Goal: Transaction & Acquisition: Purchase product/service

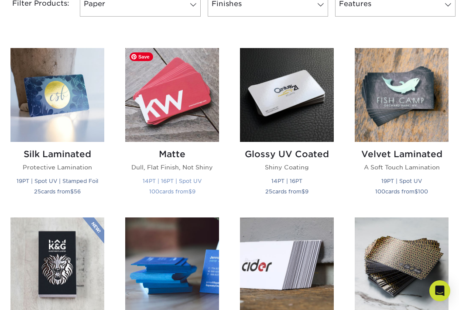
scroll to position [397, 0]
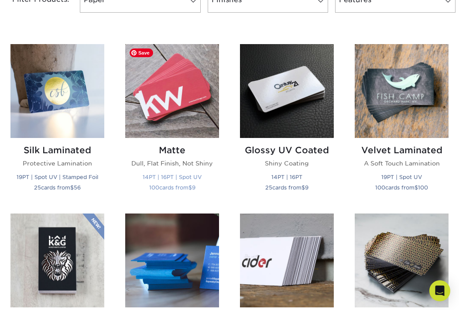
click at [187, 96] on img at bounding box center [172, 91] width 94 height 94
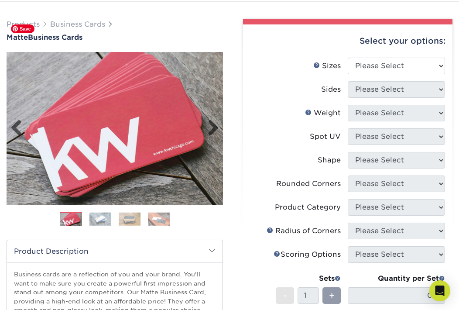
scroll to position [55, 0]
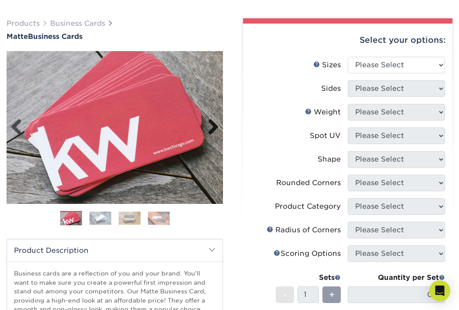
click at [215, 127] on link "Next" at bounding box center [209, 127] width 17 height 17
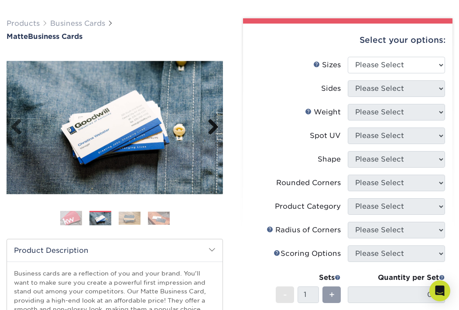
click at [214, 127] on link "Next" at bounding box center [209, 127] width 17 height 17
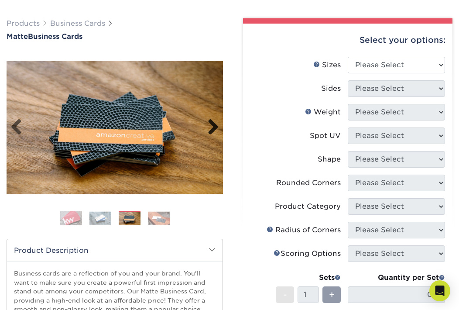
click at [214, 127] on link "Next" at bounding box center [209, 127] width 17 height 17
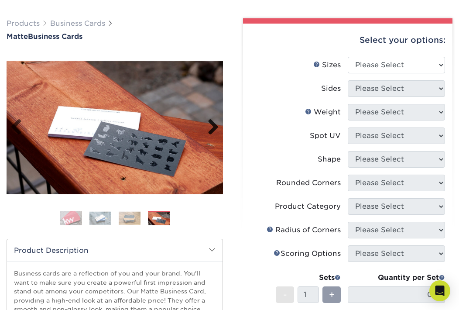
click at [214, 127] on link "Next" at bounding box center [209, 127] width 17 height 17
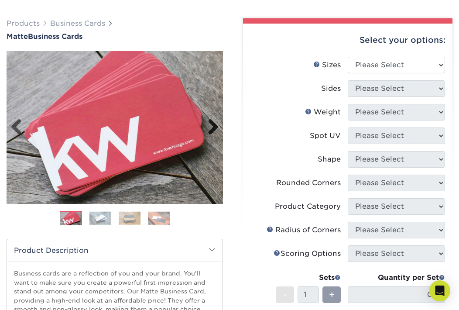
click at [214, 127] on link "Next" at bounding box center [209, 127] width 17 height 17
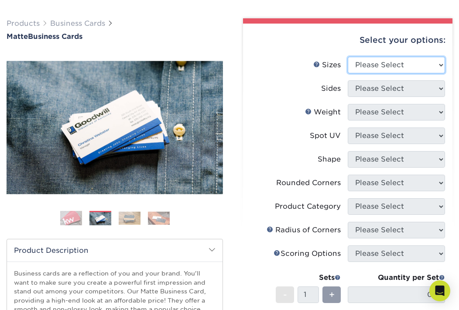
click at [410, 65] on select "Please Select 1.5" x 3.5" - Mini 1.75" x 3.5" - Mini 2" x 2" - Square 2" x 3" -…" at bounding box center [396, 65] width 97 height 17
select select "2.00x3.50"
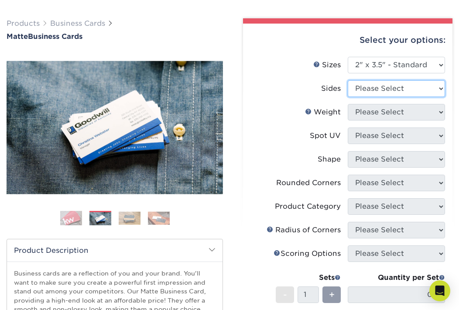
click at [404, 90] on select "Please Select Print Both Sides Print Front Only" at bounding box center [396, 88] width 97 height 17
select select "13abbda7-1d64-4f25-8bb2-c179b224825d"
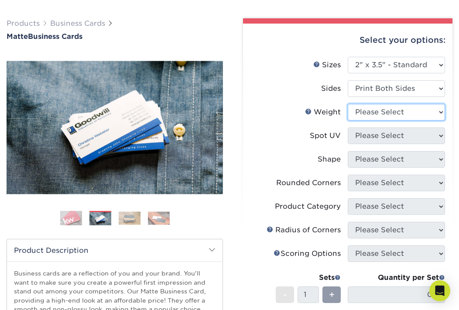
click at [400, 114] on select "Please Select 16PT 14PT" at bounding box center [396, 112] width 97 height 17
select select "16PT"
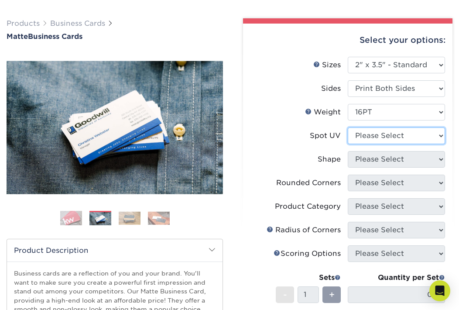
click at [392, 132] on select "Please Select No Spot UV Front and Back (Both Sides) Front Only Back Only" at bounding box center [396, 136] width 97 height 17
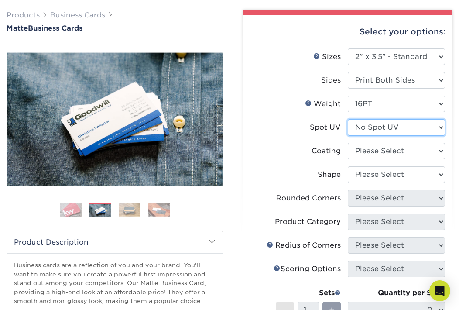
scroll to position [64, 0]
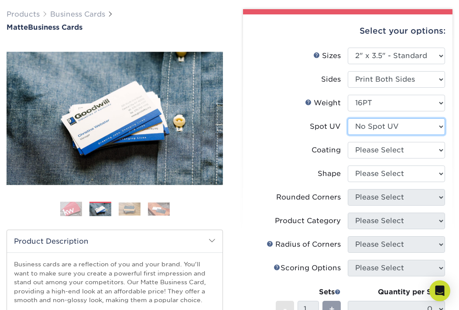
click at [370, 130] on select "Please Select No Spot UV Front and Back (Both Sides) Front Only Back Only" at bounding box center [396, 126] width 97 height 17
select select "0"
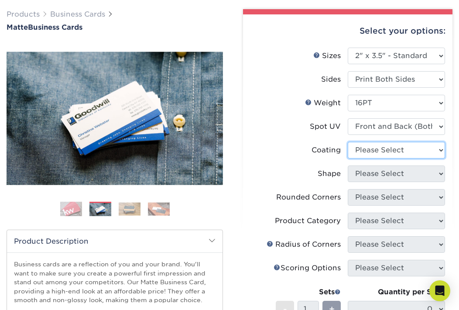
click at [378, 145] on select at bounding box center [396, 150] width 97 height 17
select select "121bb7b5-3b4d-429f-bd8d-bbf80e953313"
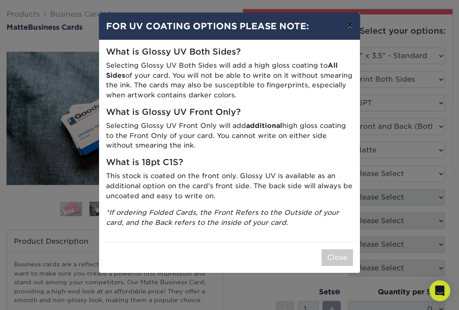
click at [348, 29] on button "×" at bounding box center [350, 25] width 20 height 24
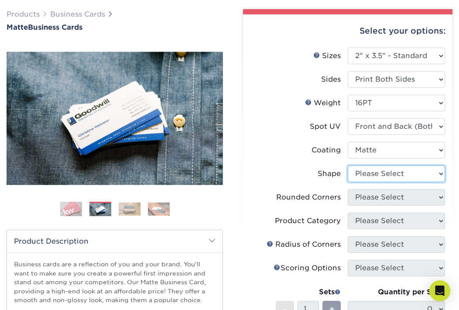
click at [380, 172] on select "Please Select Standard" at bounding box center [396, 174] width 97 height 17
select select "standard"
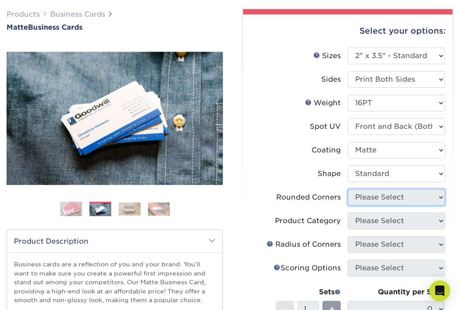
click at [379, 196] on select "Please Select Yes - Round 2 Corners Yes - Round 4 Corners No" at bounding box center [396, 197] width 97 height 17
select select "0"
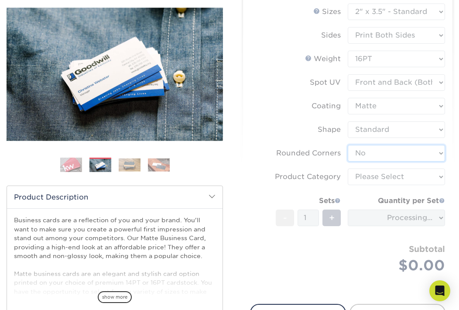
scroll to position [111, 0]
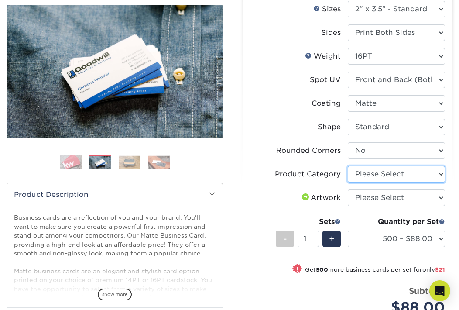
click at [373, 173] on select "Please Select Business Cards" at bounding box center [396, 174] width 97 height 17
select select "3b5148f1-0588-4f88-a218-97bcfdce65c1"
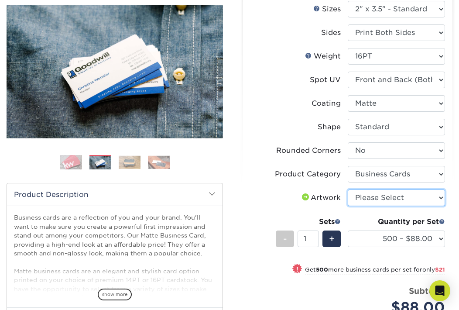
click at [376, 194] on select "Please Select I will upload files I need a design - $100" at bounding box center [396, 198] width 97 height 17
select select "upload"
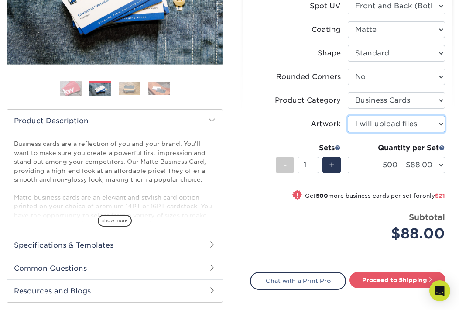
scroll to position [179, 0]
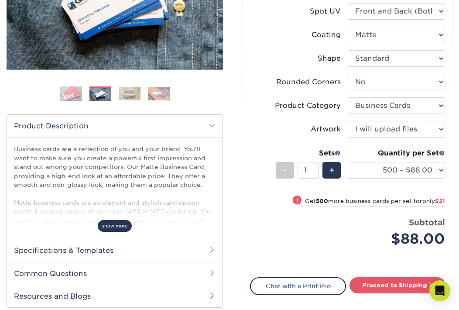
click at [119, 226] on span "show more" at bounding box center [115, 226] width 34 height 12
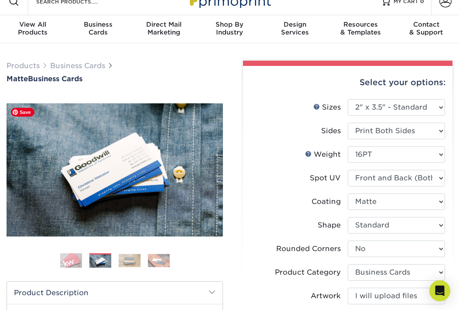
scroll to position [16, 0]
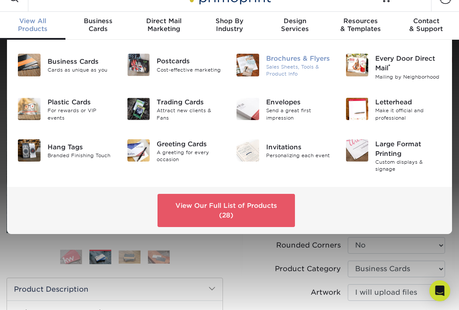
click at [281, 58] on div "Brochures & Flyers" at bounding box center [299, 59] width 66 height 10
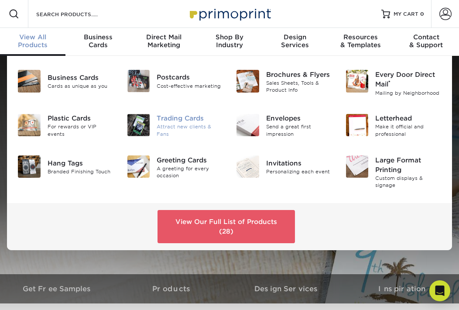
click at [179, 118] on div "Trading Cards" at bounding box center [190, 119] width 66 height 10
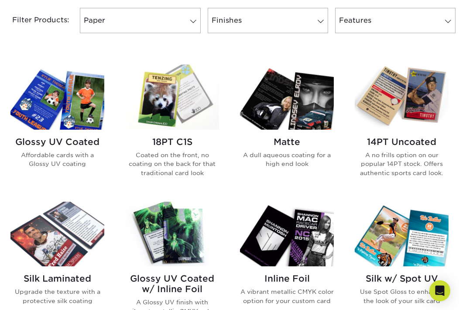
scroll to position [377, 0]
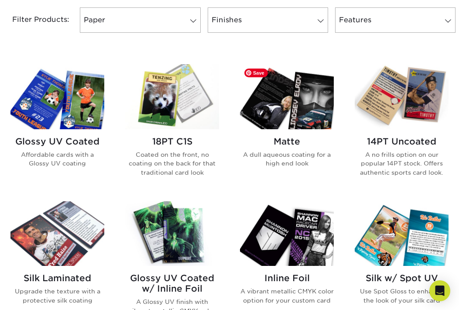
click at [303, 112] on img at bounding box center [287, 96] width 94 height 65
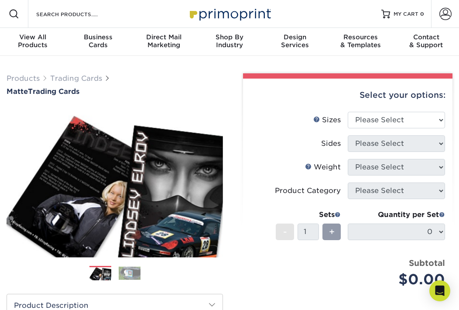
scroll to position [17, 0]
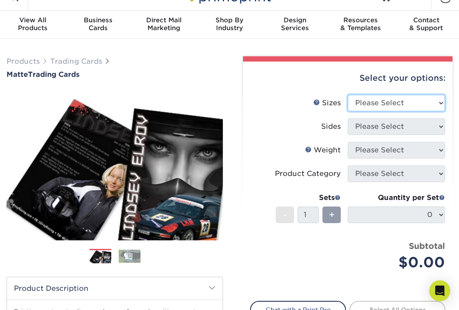
click at [404, 102] on select "Please Select 2.5" x 3.5"" at bounding box center [396, 103] width 97 height 17
click at [402, 103] on select "Please Select 2.5" x 3.5"" at bounding box center [396, 103] width 97 height 17
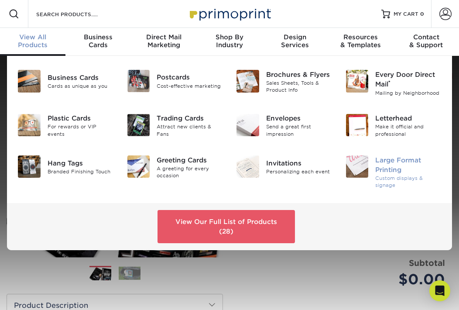
click at [393, 160] on div "Large Format Printing" at bounding box center [409, 164] width 66 height 19
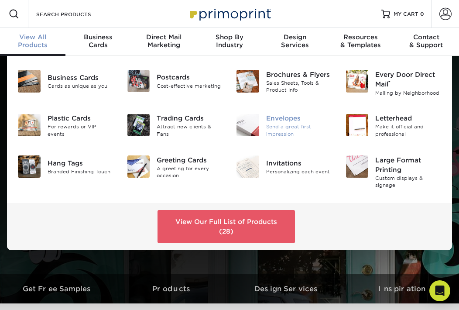
click at [267, 121] on div "Envelopes" at bounding box center [299, 119] width 66 height 10
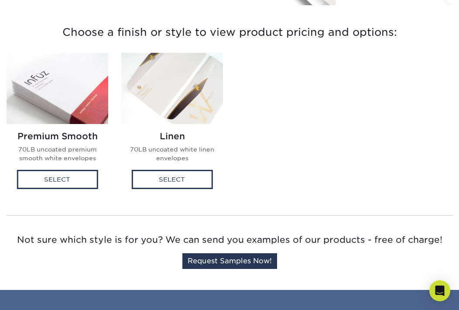
scroll to position [216, 0]
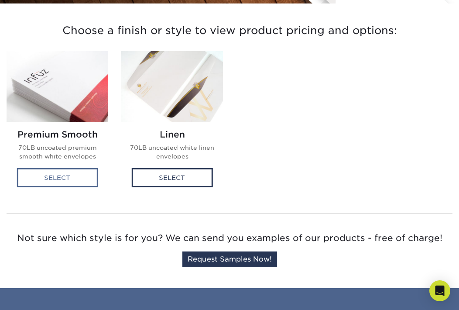
click at [76, 175] on div "Select" at bounding box center [57, 177] width 81 height 19
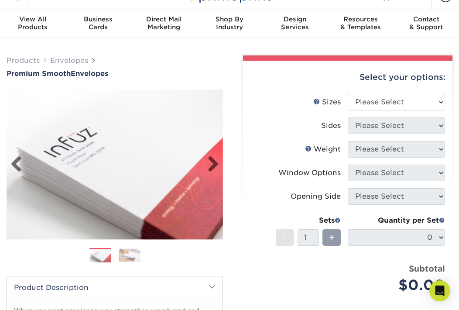
scroll to position [18, 0]
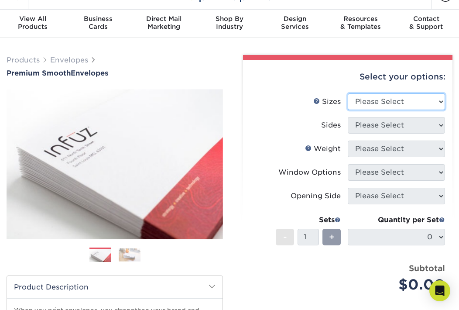
click at [376, 108] on select "Please Select 8.875" x 3.875" 4.125" x 9.5" 5.25" x 7.25" 9" x 12"" at bounding box center [396, 101] width 97 height 17
click at [385, 100] on select "Please Select 8.875" x 3.875" 4.125" x 9.5" 5.25" x 7.25" 9" x 12"" at bounding box center [396, 101] width 97 height 17
click at [402, 104] on select "Please Select 8.875" x 3.875" 4.125" x 9.5" 5.25" x 7.25" 9" x 12"" at bounding box center [396, 101] width 97 height 17
select select "9.00x12.00"
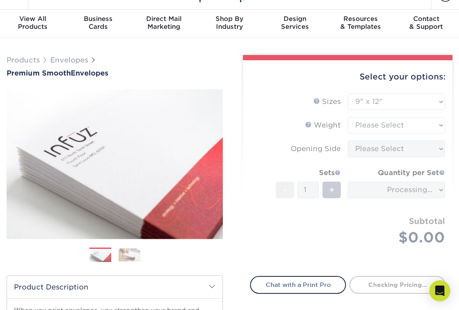
click at [406, 124] on form "Sizes Help Sizes Please Select 8.875" x 3.875" 4.125" x 9.5" 5.25" x 7.25" 9" x…" at bounding box center [348, 179] width 196 height 173
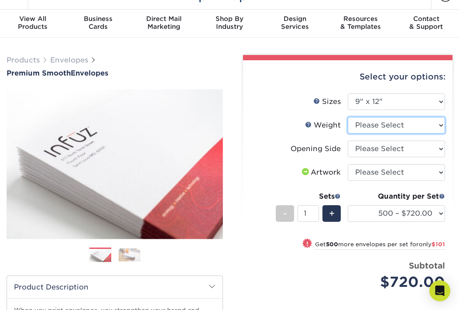
click at [417, 126] on select "Please Select 70LB" at bounding box center [396, 125] width 97 height 17
select select "70LB"
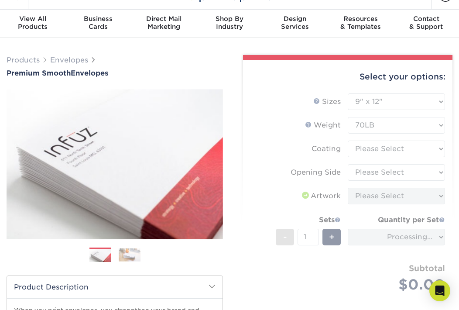
click at [406, 147] on form "Sizes Help Sizes Please Select 8.875" x 3.875" 4.125" x 9.5" 5.25" x 7.25" 9" x…" at bounding box center [348, 203] width 196 height 220
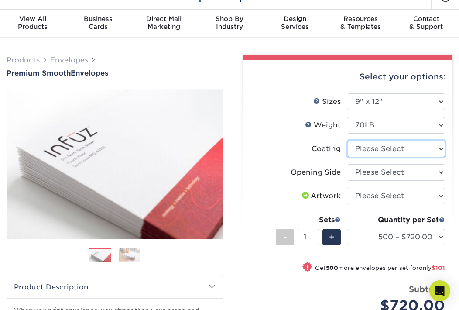
click at [408, 151] on select at bounding box center [396, 149] width 97 height 17
select select "3e7618de-abca-4bda-9f97-8b9129e913d8"
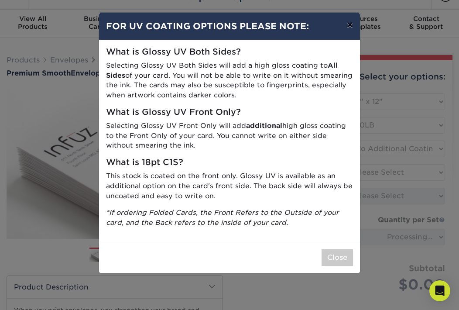
click at [348, 29] on button "×" at bounding box center [350, 25] width 20 height 24
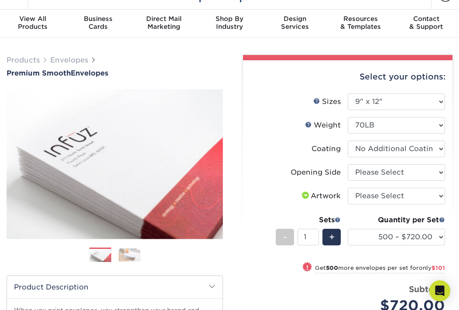
click at [396, 163] on li "Coating" at bounding box center [348, 153] width 195 height 24
click at [396, 176] on select "Please Select Open on 9" side Open on 12" side" at bounding box center [396, 172] width 97 height 17
click at [404, 171] on select "Please Select Open on 9" side Open on 12" side" at bounding box center [396, 172] width 97 height 17
select select "92c011ca-866d-4b8a-a8c5-acace121953e"
click at [332, 173] on div "Opening Side" at bounding box center [316, 172] width 50 height 10
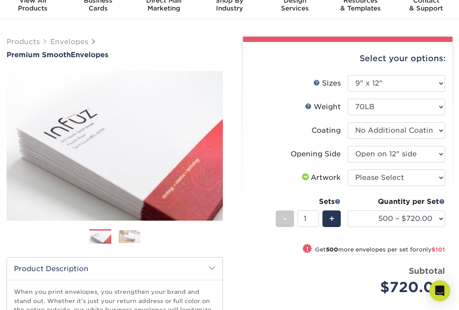
scroll to position [39, 0]
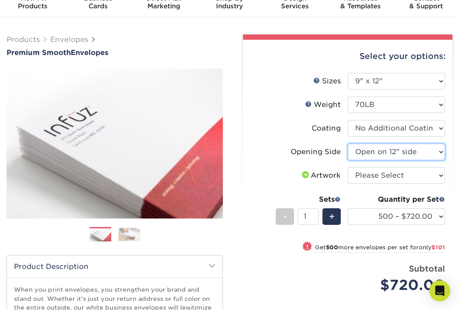
click at [380, 151] on select "Please Select Open on 9" side Open on 12" side" at bounding box center [396, 152] width 97 height 17
click at [129, 235] on img at bounding box center [130, 235] width 22 height 14
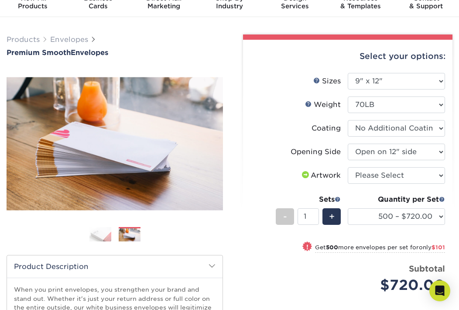
click at [100, 238] on img at bounding box center [101, 234] width 22 height 15
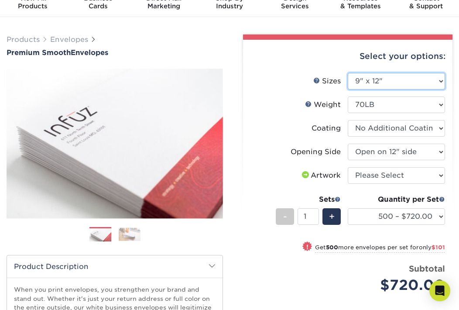
click at [395, 76] on select "Please Select 8.875" x 3.875" 4.125" x 9.5" 5.25" x 7.25" 9" x 12"" at bounding box center [396, 81] width 97 height 17
select select "4.12x9.50"
select select "-1"
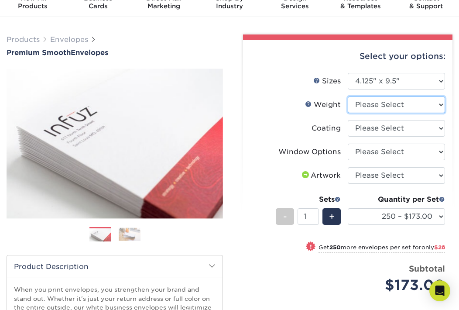
click at [402, 106] on select "Please Select 70LB" at bounding box center [396, 105] width 97 height 17
select select "70LB"
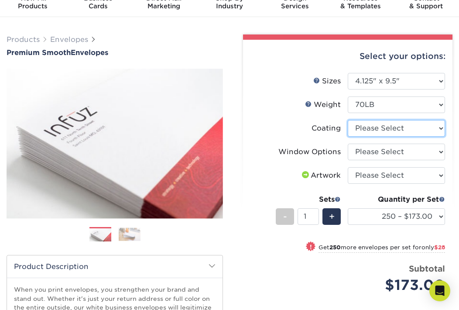
click at [388, 129] on select at bounding box center [396, 128] width 97 height 17
select select "3e7618de-abca-4bda-9f97-8b9129e913d8"
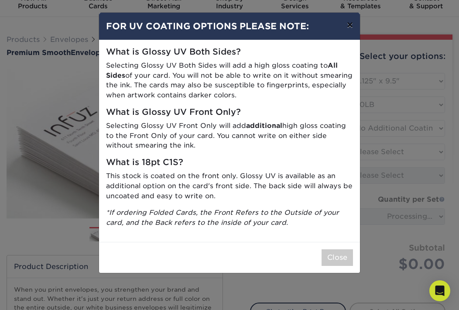
click at [349, 26] on button "×" at bounding box center [350, 25] width 20 height 24
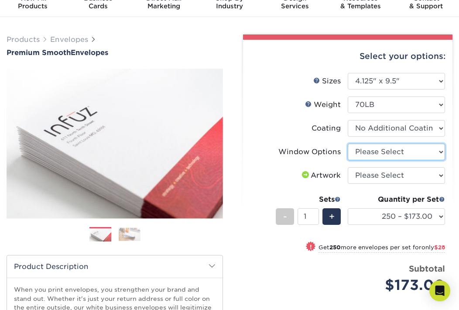
click at [381, 148] on select "Please Select No Window Window (Left Side)" at bounding box center [396, 152] width 97 height 17
select select "1f9e9f9f-4237-4243-ba79-49052844f6e6"
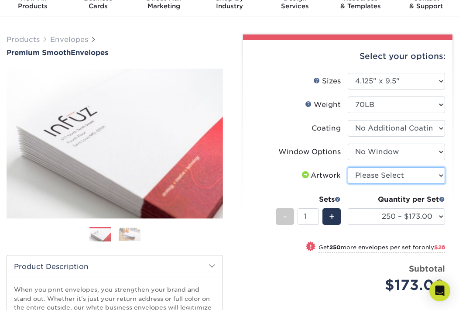
click at [384, 173] on select "Please Select I will upload files I need a design - $50" at bounding box center [396, 175] width 97 height 17
select select "upload"
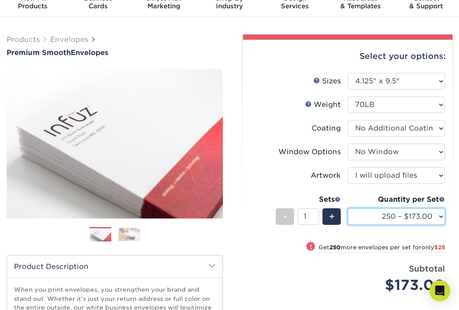
click at [385, 218] on select "250 – $173.00 500 – $201.00 1000 – $251.00 2500 – $388.00 5000 – $566.00 10000 …" at bounding box center [396, 216] width 97 height 17
select select "1000 – $251.00"
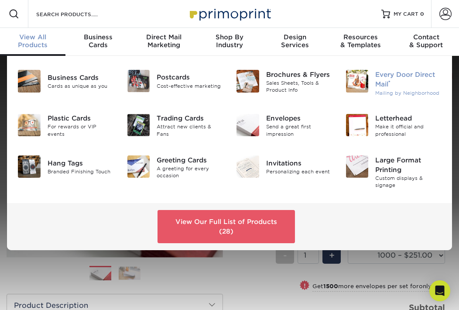
click at [400, 85] on div "Every Door Direct Mail ®" at bounding box center [409, 79] width 66 height 19
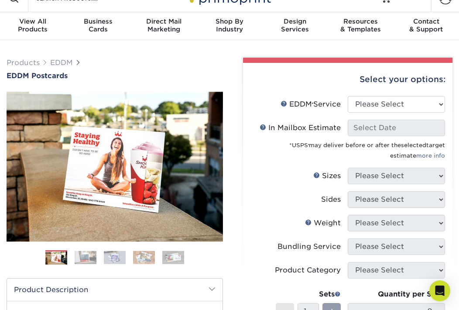
scroll to position [18, 0]
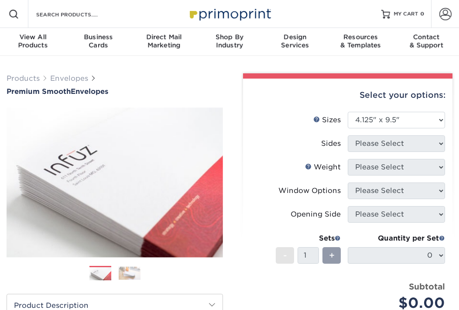
select select "4.12x9.50"
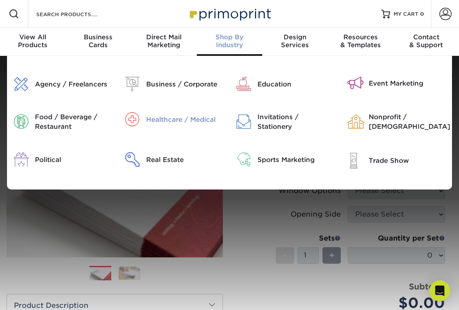
click at [172, 120] on div "Healthcare / Medical" at bounding box center [184, 120] width 77 height 10
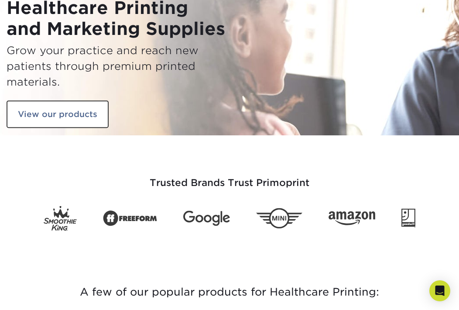
scroll to position [65, 0]
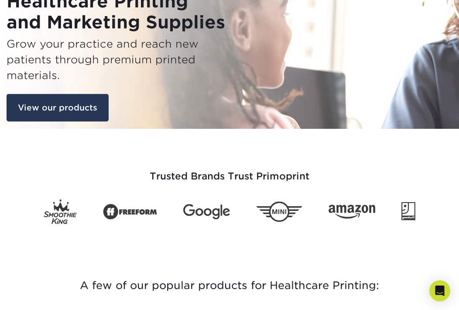
click at [82, 113] on link "View our products" at bounding box center [58, 108] width 102 height 28
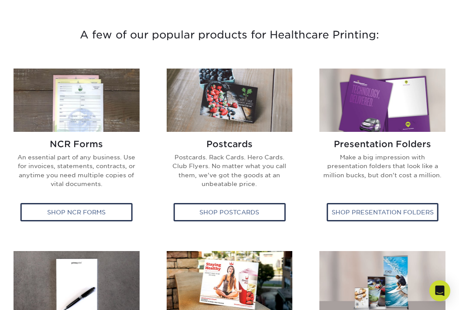
scroll to position [317, 0]
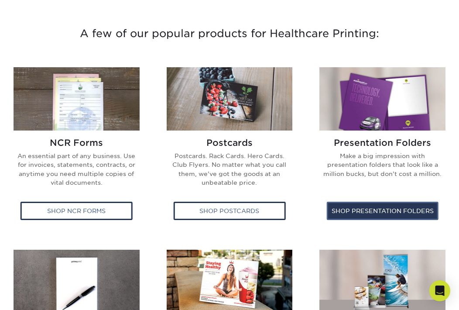
click at [403, 210] on div "Shop Presentation Folders" at bounding box center [383, 211] width 112 height 18
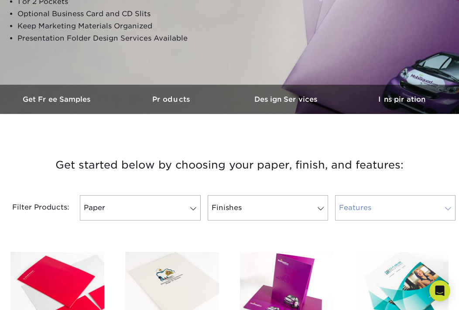
scroll to position [195, 0]
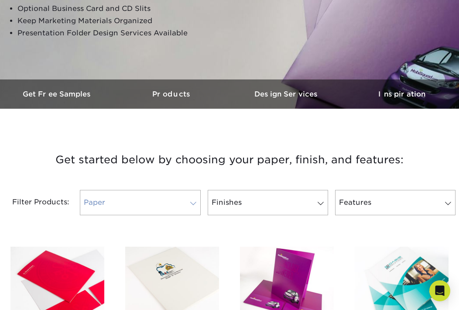
click at [158, 204] on link "Paper" at bounding box center [140, 202] width 121 height 25
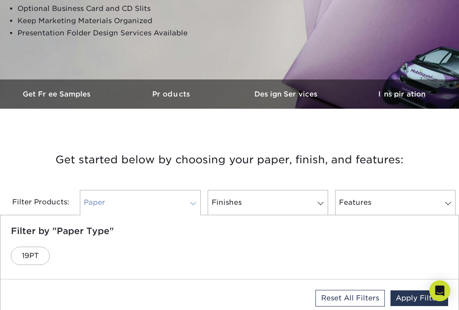
click at [158, 204] on link "Paper" at bounding box center [140, 202] width 121 height 25
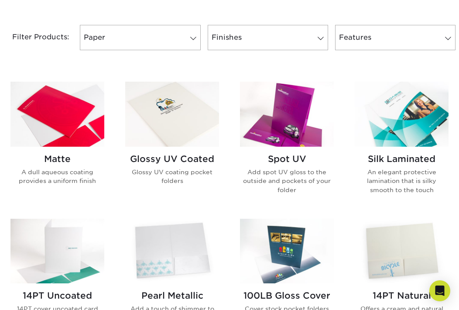
scroll to position [361, 0]
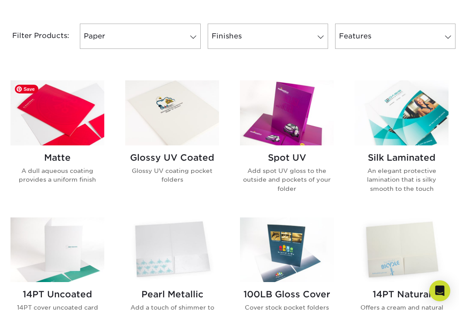
click at [74, 125] on img at bounding box center [57, 112] width 94 height 65
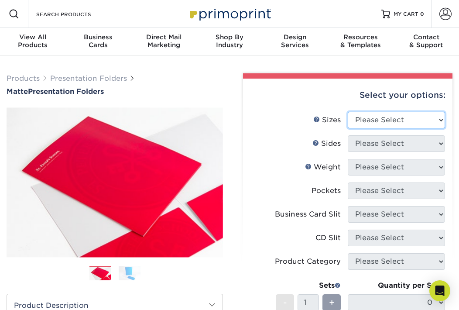
click at [399, 119] on select "Please Select 6" x 9" 9" x 12"" at bounding box center [396, 120] width 97 height 17
select select "9.00x12.00"
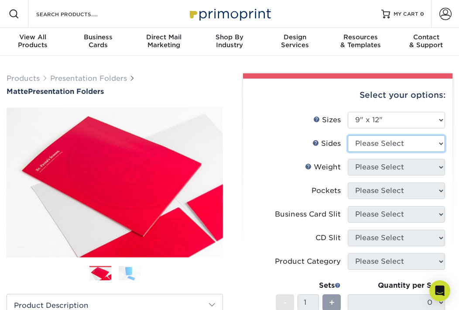
click at [392, 148] on select "Please Select Print Both Sides Print Front Only" at bounding box center [396, 143] width 97 height 17
select select "13abbda7-1d64-4f25-8bb2-c179b224825d"
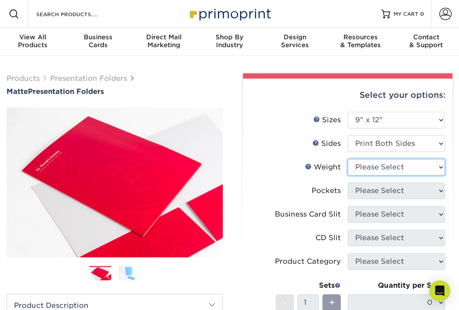
click at [398, 169] on select "Please Select 14PT 16PT" at bounding box center [396, 167] width 97 height 17
select select "16PT"
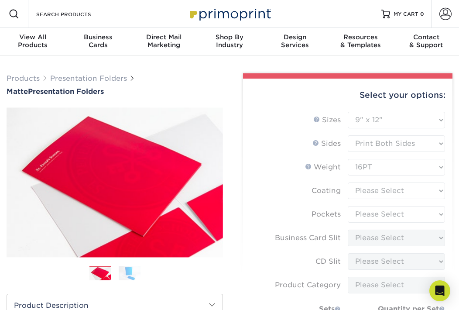
click at [391, 190] on form "Sizes Help Sizes Please Select 6" x 9" 9" x 12" Sides Weight Help" at bounding box center [348, 257] width 196 height 290
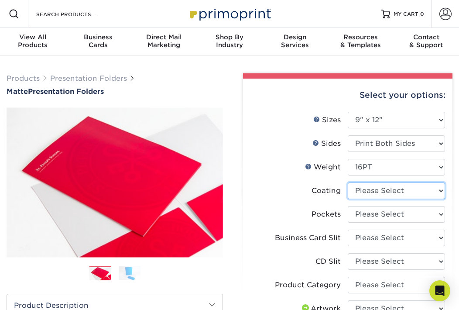
click at [402, 191] on select at bounding box center [396, 191] width 97 height 17
select select "121bb7b5-3b4d-429f-bd8d-bbf80e953313"
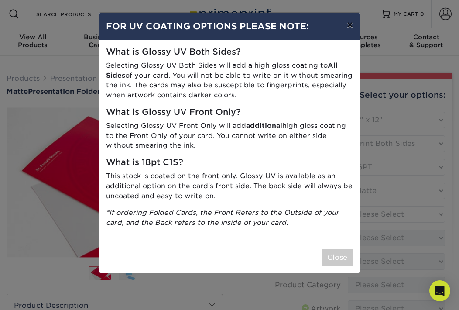
click at [348, 28] on button "×" at bounding box center [350, 25] width 20 height 24
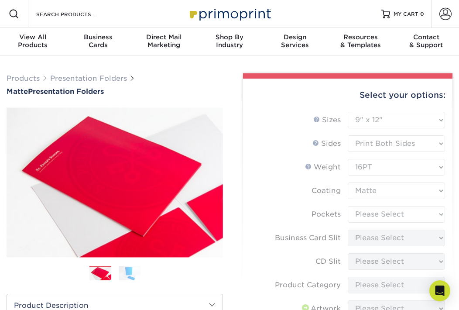
scroll to position [21, 0]
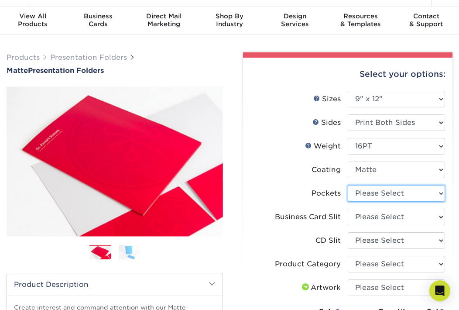
click at [404, 193] on select "Please Select 1 Pocket on the Left (Front) Side 1 Pocket on the Right (Back) Si…" at bounding box center [396, 193] width 97 height 17
select select "e8427203-e3c7-4640-a4e8-bae00c228d98"
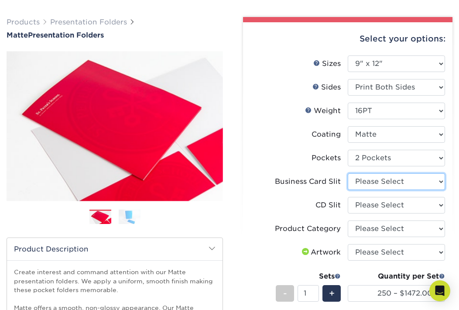
click at [395, 187] on select "Please Select No Business Card Slits On Both Pockets - Horizontal On Both Pocke…" at bounding box center [396, 181] width 97 height 17
select select "8e249328-dfb3-4e9a-9503-f178185f32c5"
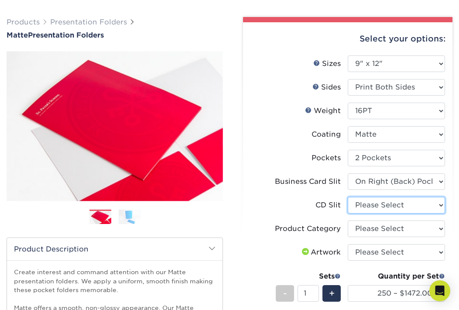
click at [393, 204] on select "Please Select No CD Slit On the Left (Front) Pocket On the Right (Back) Pocket" at bounding box center [396, 205] width 97 height 17
select select "a092264a-7428-4d8e-b024-417dbebc6e25"
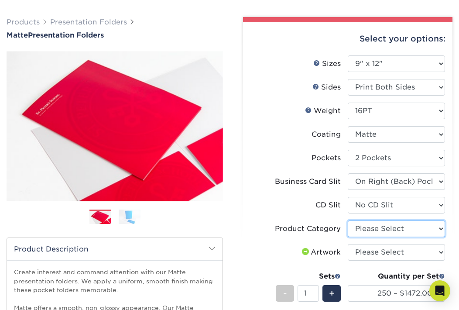
click at [386, 230] on select "Please Select Presentation Folders" at bounding box center [396, 229] width 97 height 17
select select "57f7a581-ec4a-49d7-930d-eb044a1d12ac"
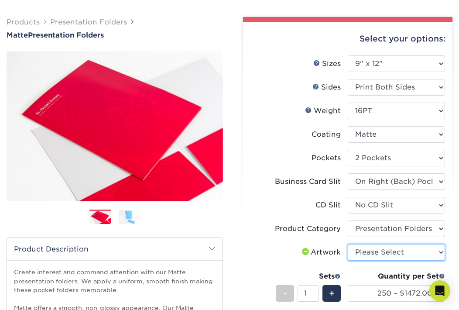
click at [386, 252] on select "Please Select I will upload files I need a design - $75" at bounding box center [396, 252] width 97 height 17
select select "upload"
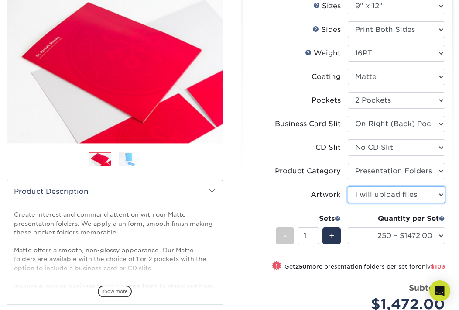
scroll to position [0, 0]
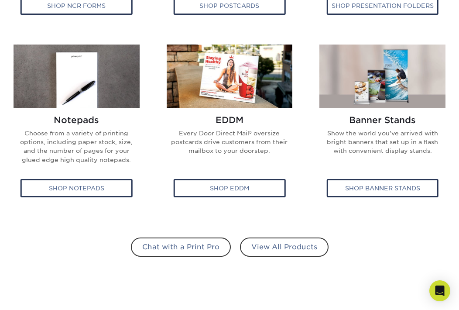
scroll to position [523, 0]
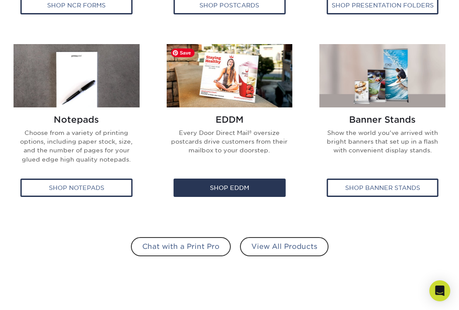
click at [238, 83] on img at bounding box center [230, 75] width 126 height 63
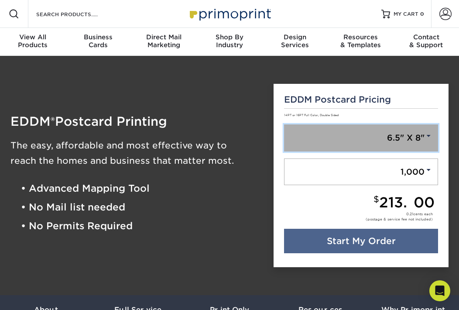
click at [414, 137] on link "6.5" X 8"" at bounding box center [361, 137] width 154 height 27
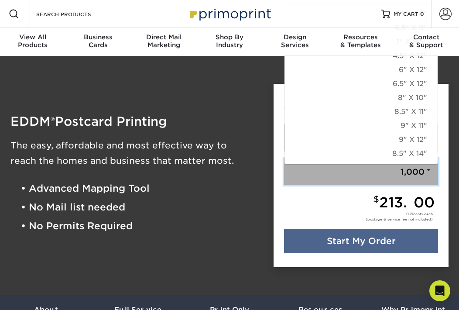
click at [424, 168] on link "1,000" at bounding box center [361, 172] width 154 height 27
click at [425, 169] on span at bounding box center [429, 170] width 8 height 8
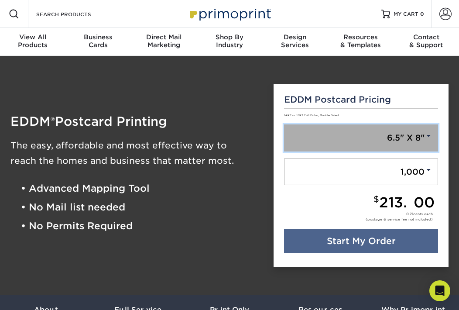
click at [390, 139] on link "6.5" X 8"" at bounding box center [361, 137] width 154 height 27
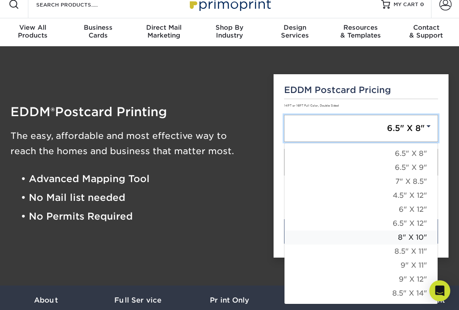
scroll to position [10, 0]
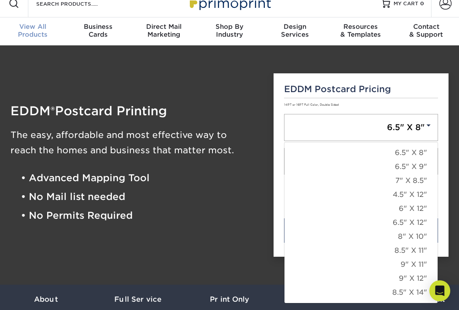
click at [32, 31] on div "View All Products" at bounding box center [33, 31] width 66 height 16
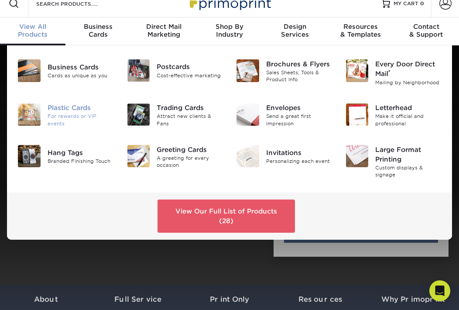
click at [73, 109] on div "Plastic Cards" at bounding box center [81, 109] width 66 height 10
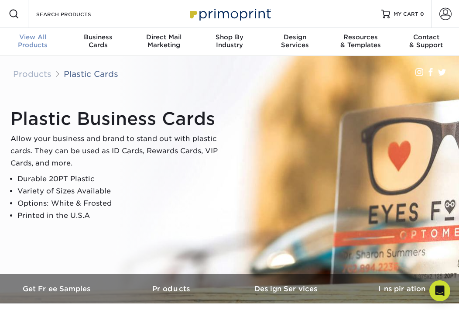
click at [34, 41] on div "View All Products" at bounding box center [33, 41] width 66 height 16
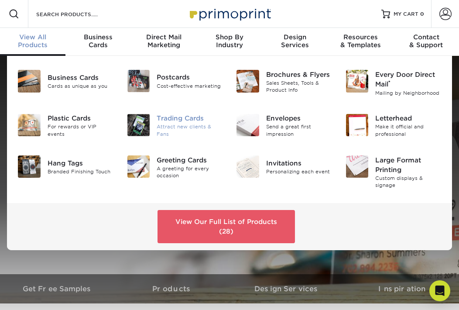
click at [214, 122] on div "Trading Cards" at bounding box center [190, 119] width 66 height 10
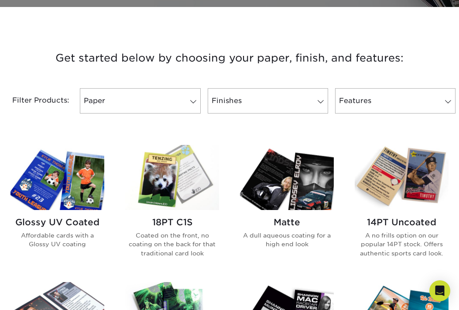
scroll to position [298, 0]
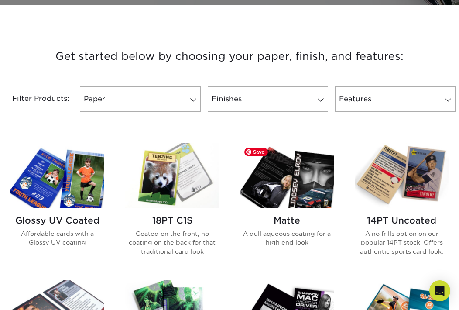
click at [283, 179] on img at bounding box center [287, 175] width 94 height 65
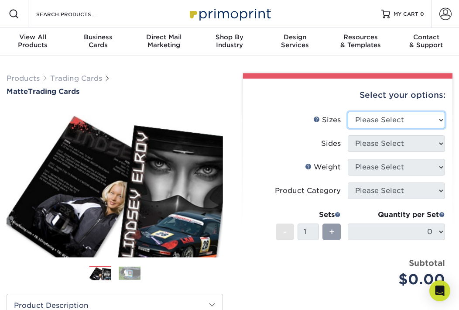
click at [383, 119] on select "Please Select 2.5" x 3.5"" at bounding box center [396, 120] width 97 height 17
click at [63, 15] on input "Search Products" at bounding box center [77, 14] width 85 height 10
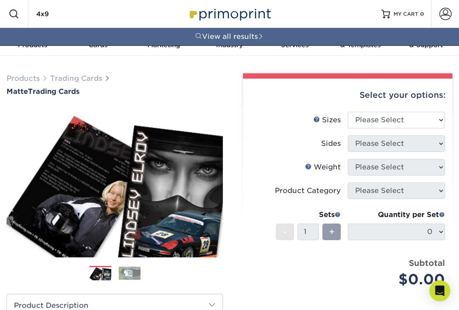
type input "4x9"
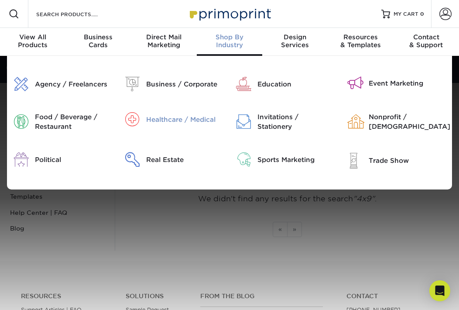
click at [177, 121] on div "Healthcare / Medical" at bounding box center [184, 120] width 77 height 10
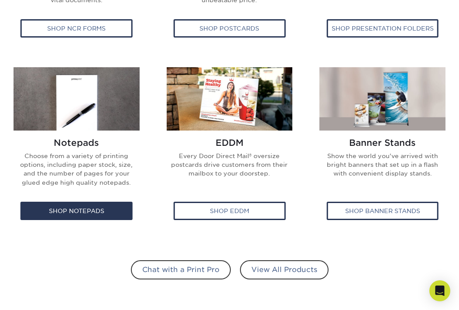
scroll to position [500, 0]
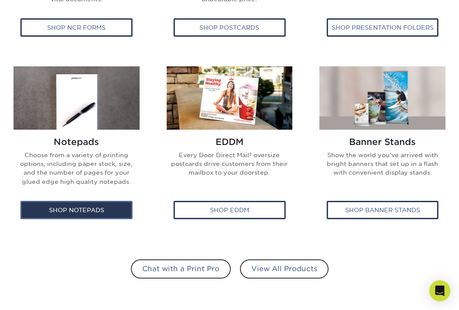
click at [83, 206] on div "Shop Notepads" at bounding box center [77, 210] width 112 height 18
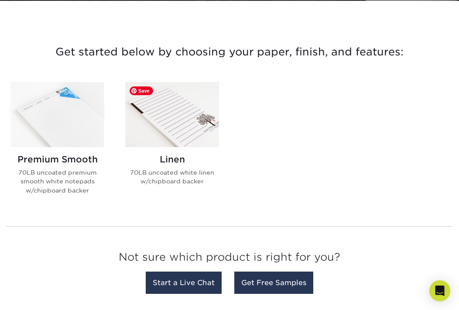
scroll to position [304, 0]
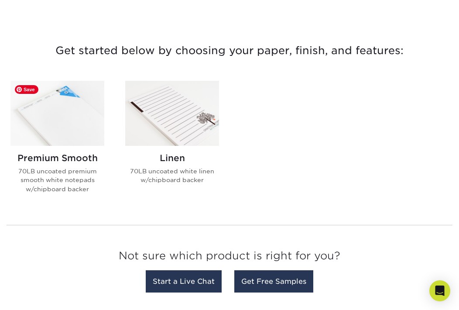
click at [87, 136] on img at bounding box center [57, 113] width 94 height 65
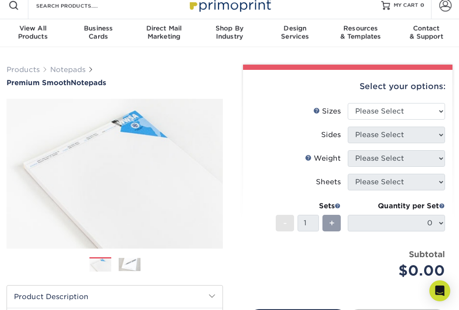
scroll to position [10, 0]
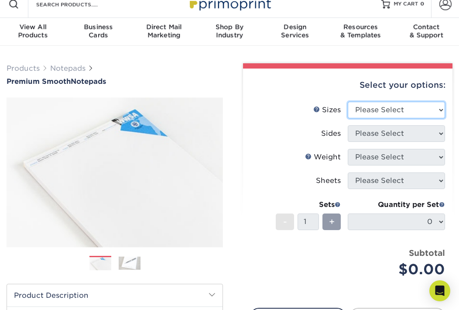
click at [389, 111] on select "Please Select 3.5" x 8.5" 4" x 6" 4.25" x 5.5" 5.5" x 8.5" 8.5" x 11"" at bounding box center [396, 110] width 97 height 17
select select "3.50x8.50"
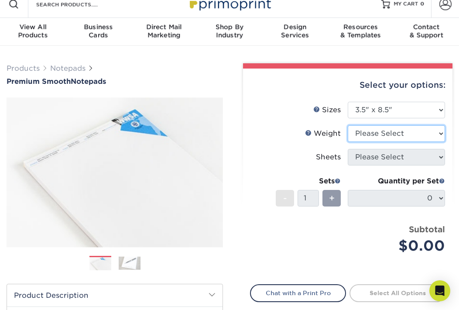
click at [393, 135] on select "Please Select 70LB" at bounding box center [396, 133] width 97 height 17
select select "70LB"
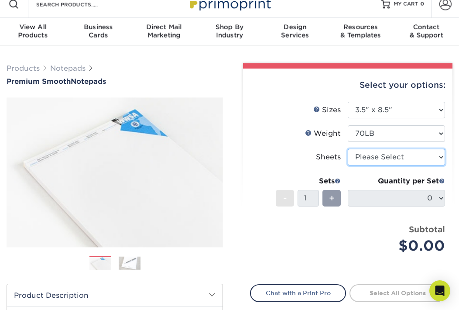
click at [393, 155] on select "Please Select 25 50" at bounding box center [396, 157] width 97 height 17
select select "50"
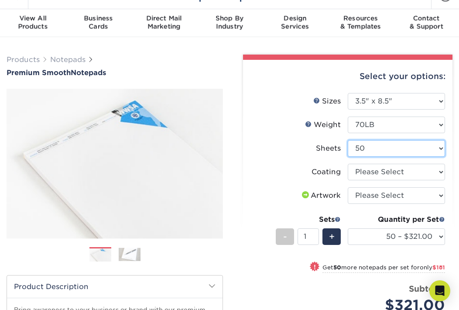
scroll to position [20, 0]
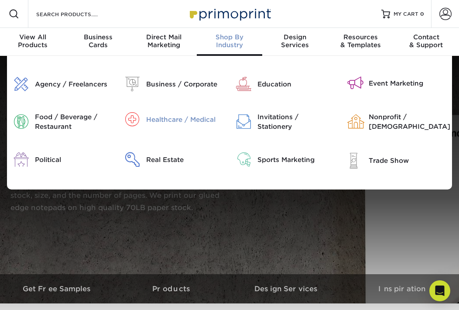
click at [179, 120] on div "Healthcare / Medical" at bounding box center [184, 120] width 77 height 10
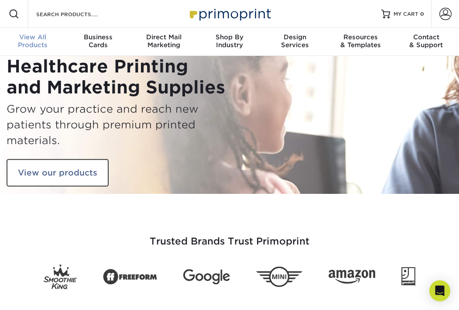
click at [41, 42] on div "View All Products" at bounding box center [33, 41] width 66 height 16
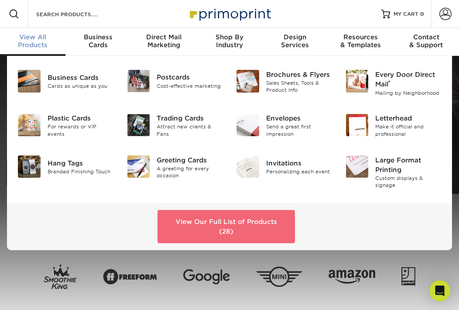
click at [247, 220] on link "View Our Full List of Products (28)" at bounding box center [226, 226] width 137 height 33
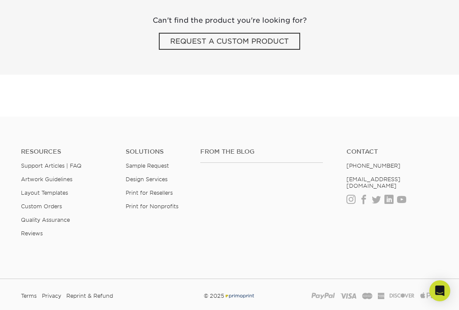
scroll to position [1593, 0]
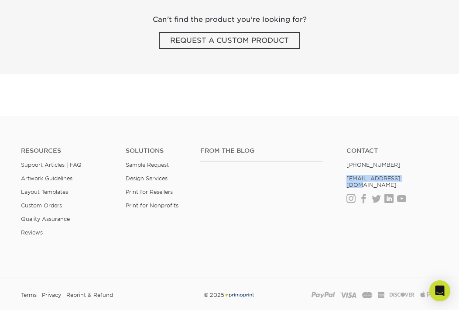
drag, startPoint x: 405, startPoint y: 179, endPoint x: 343, endPoint y: 181, distance: 62.1
click at [343, 181] on ul "Contact [PHONE_NUMBER] [EMAIL_ADDRESS][DOMAIN_NAME] Instagram Facebook Twitter …" at bounding box center [392, 174] width 105 height 55
copy link "[EMAIL_ADDRESS][DOMAIN_NAME]"
